Goal: Check status

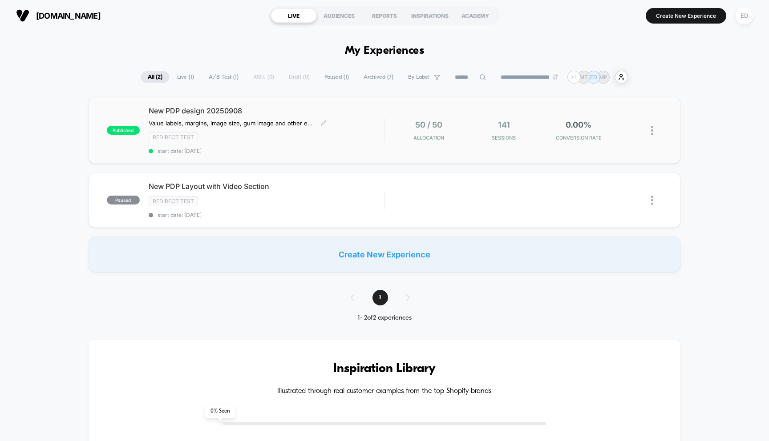
click at [288, 133] on div "Redirect Test" at bounding box center [267, 137] width 236 height 10
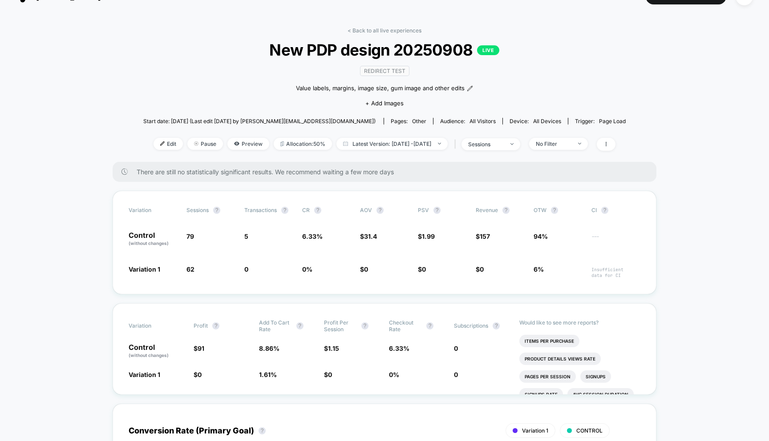
scroll to position [20, 0]
